Goal: Task Accomplishment & Management: Complete application form

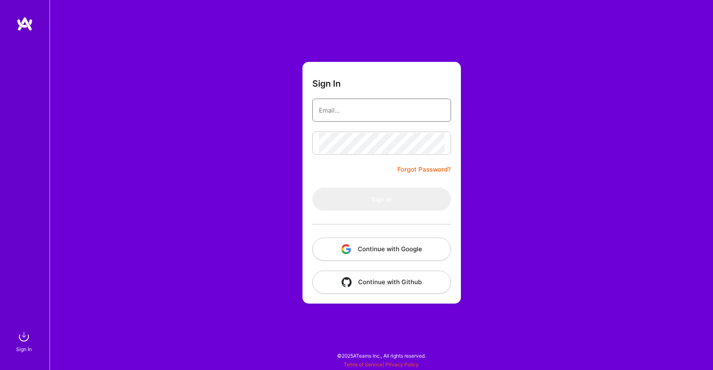
type input "[EMAIL_ADDRESS][DOMAIN_NAME]"
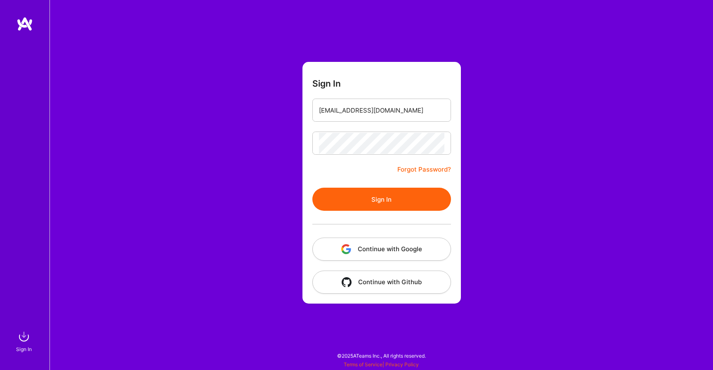
click at [379, 250] on button "Continue with Google" at bounding box center [381, 249] width 139 height 23
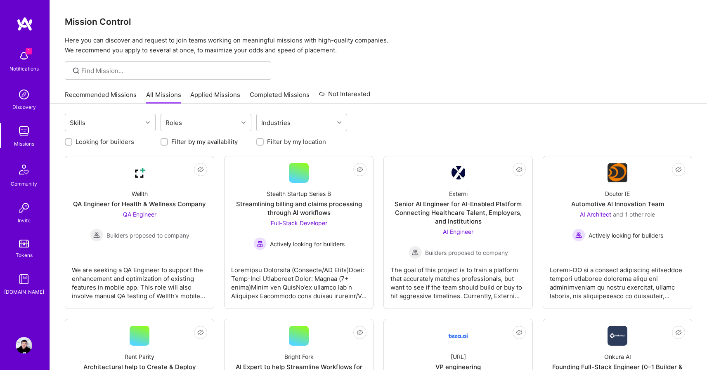
click at [118, 96] on link "Recommended Missions" at bounding box center [101, 97] width 72 height 14
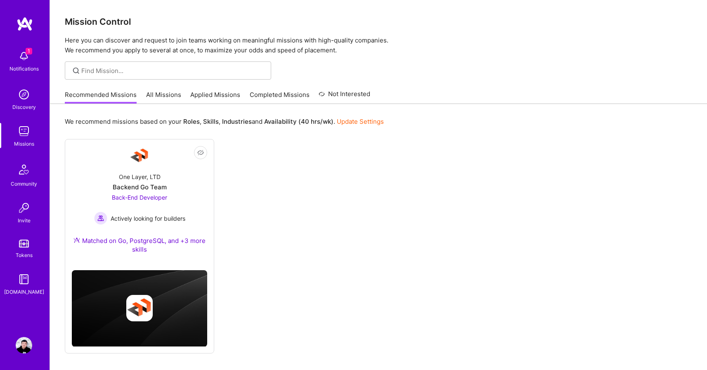
click at [491, 87] on div "Recommended Missions All Missions Applied Missions Completed Missions Not Inter…" at bounding box center [378, 95] width 627 height 18
click at [383, 231] on div "Not Interested One Layer, LTD Backend Go Team Back-End Developer Actively looki…" at bounding box center [378, 246] width 627 height 215
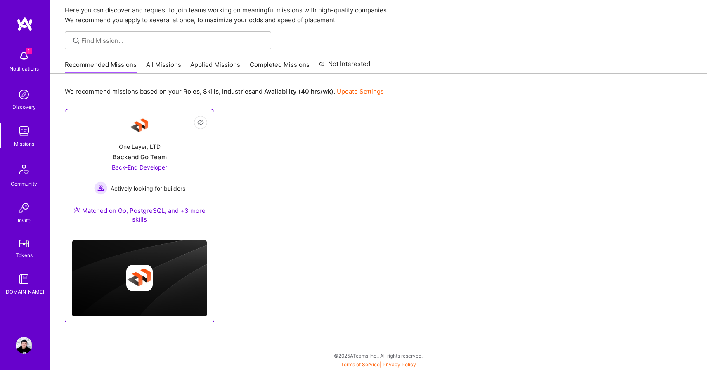
click at [178, 158] on div "One Layer, LTD Backend Go Team Back-End Developer Actively looking for builders…" at bounding box center [139, 185] width 135 height 98
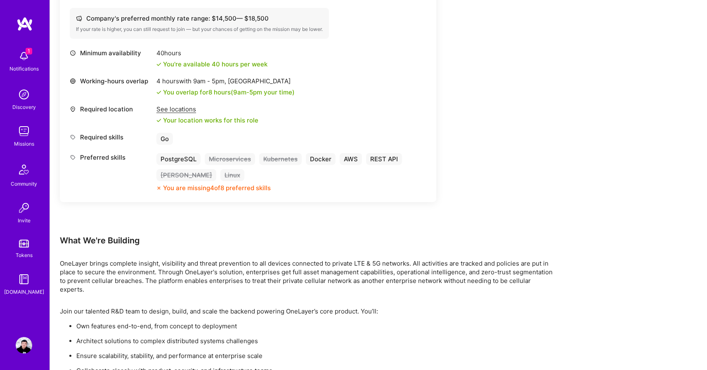
scroll to position [382, 0]
click at [35, 52] on div "1 Notifications" at bounding box center [23, 60] width 51 height 28
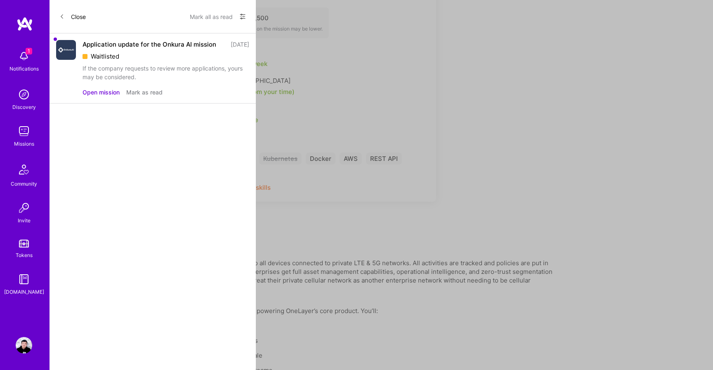
click at [76, 18] on button "Close" at bounding box center [72, 16] width 26 height 13
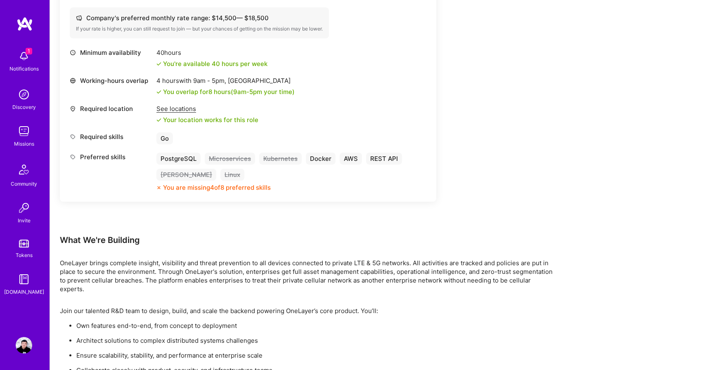
click at [523, 90] on div "Earn tokens for inviting a new A.Teamer to this mission Do you know the perfect…" at bounding box center [307, 187] width 495 height 898
